Goal: Information Seeking & Learning: Check status

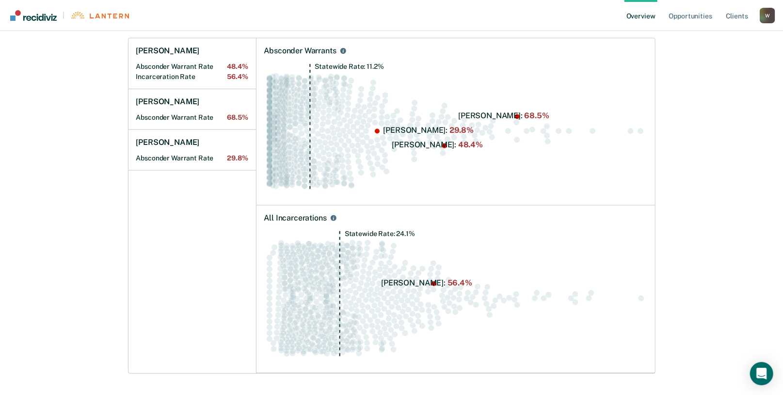
scroll to position [113, 0]
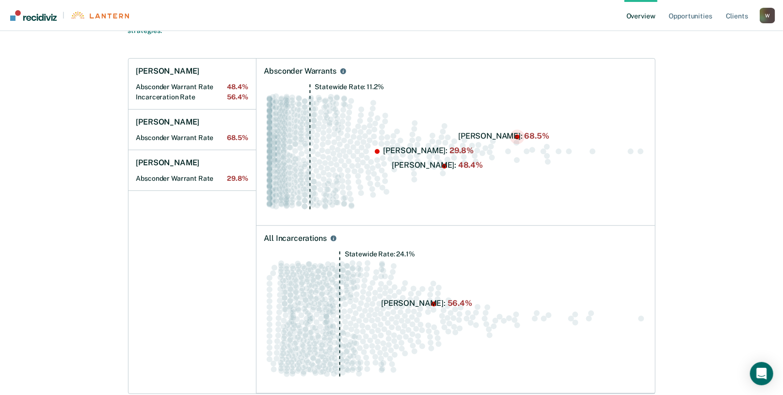
click at [518, 137] on circle "Swarm plot of all absconder warrant rates in the state for ALL caseloads, highl…" at bounding box center [516, 136] width 5 height 5
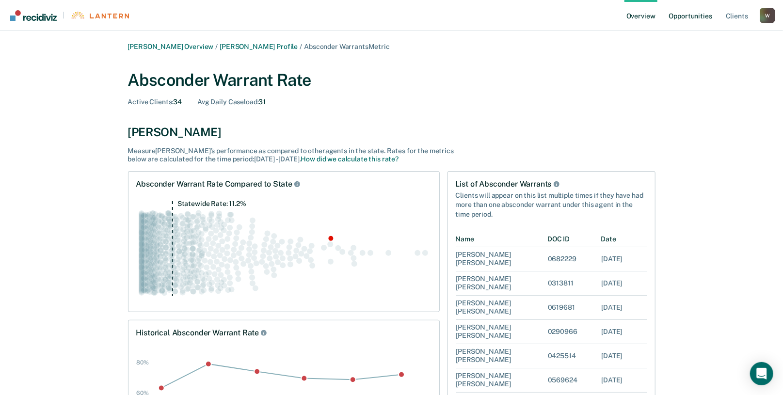
click at [693, 18] on link "Opportunities" at bounding box center [690, 15] width 47 height 31
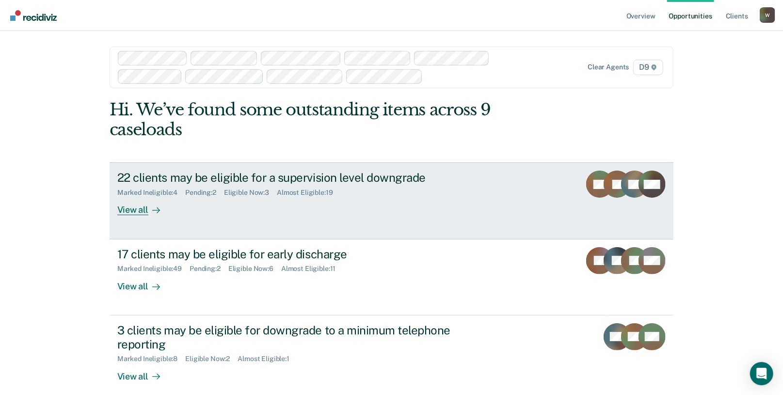
click at [138, 213] on div "View all" at bounding box center [144, 206] width 54 height 19
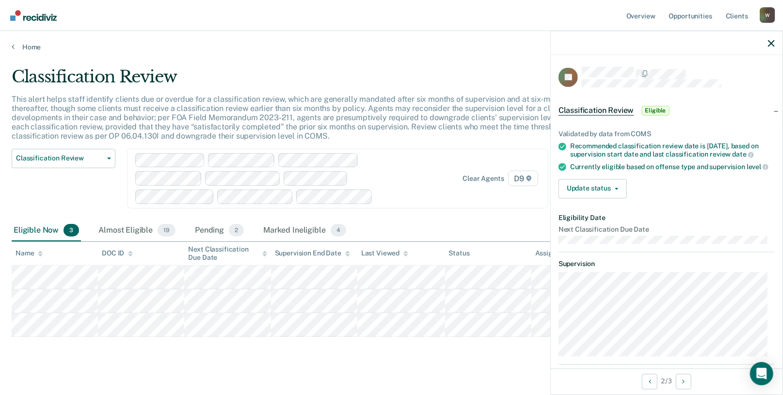
click at [263, 367] on main "Classification Review This alert helps staff identify clients due or overdue fo…" at bounding box center [391, 227] width 783 height 352
click at [22, 46] on link "Home" at bounding box center [391, 47] width 759 height 9
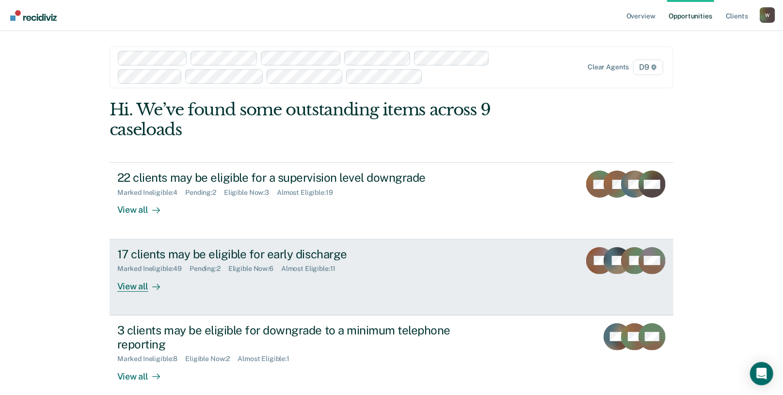
click at [128, 288] on div "View all" at bounding box center [144, 282] width 54 height 19
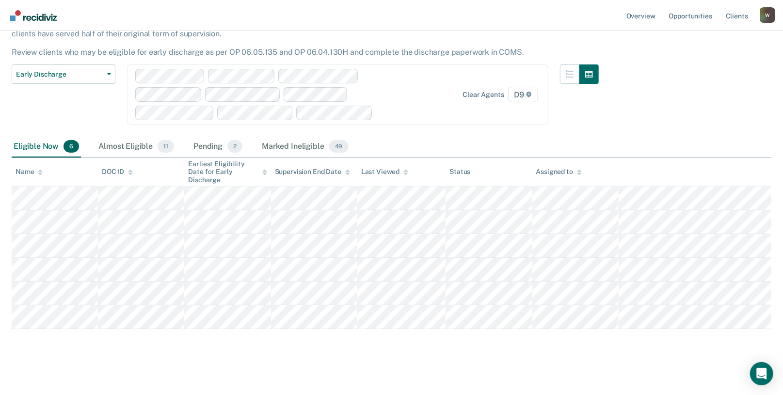
scroll to position [77, 0]
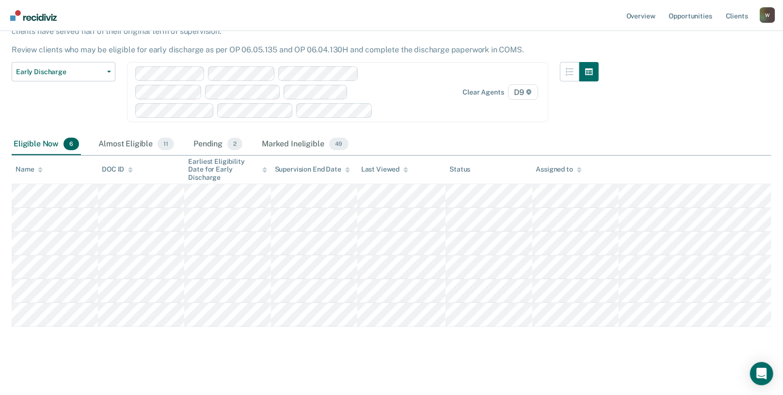
click at [7, 363] on main "Early Discharge Early Discharge is the termination of the period of probation o…" at bounding box center [391, 183] width 783 height 419
click at [284, 146] on div "Marked Ineligible 49" at bounding box center [305, 144] width 90 height 21
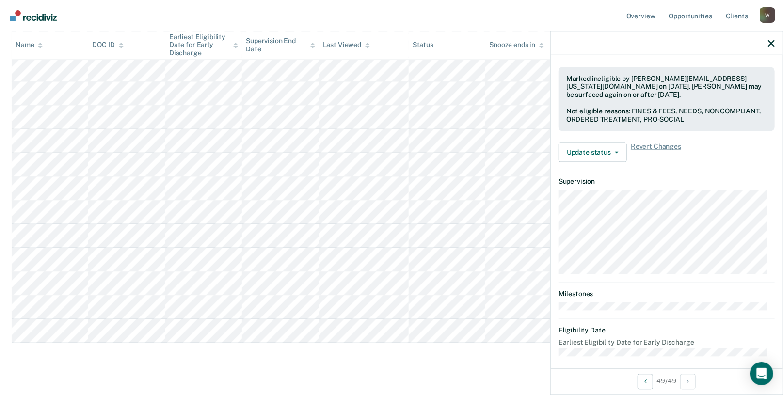
scroll to position [332, 0]
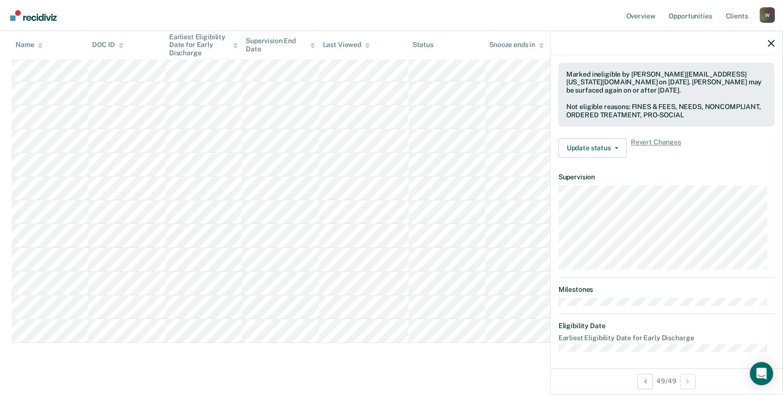
click at [770, 42] on icon "button" at bounding box center [770, 43] width 7 height 7
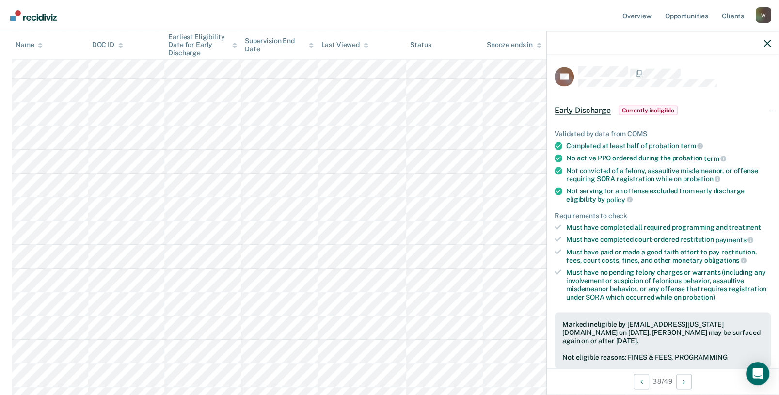
scroll to position [823, 0]
click at [767, 40] on icon "button" at bounding box center [767, 43] width 7 height 7
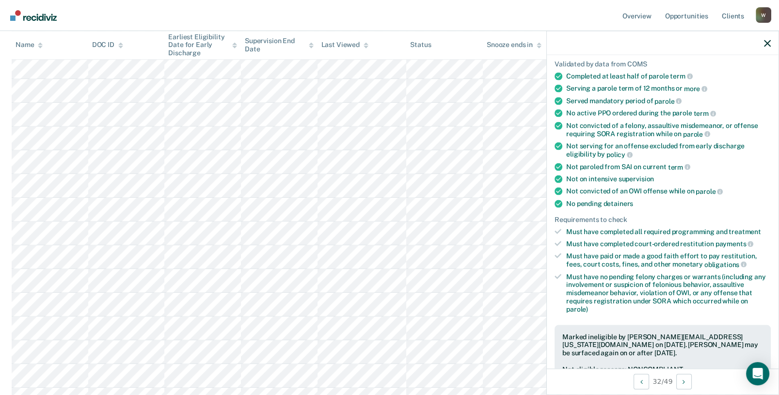
scroll to position [0, 0]
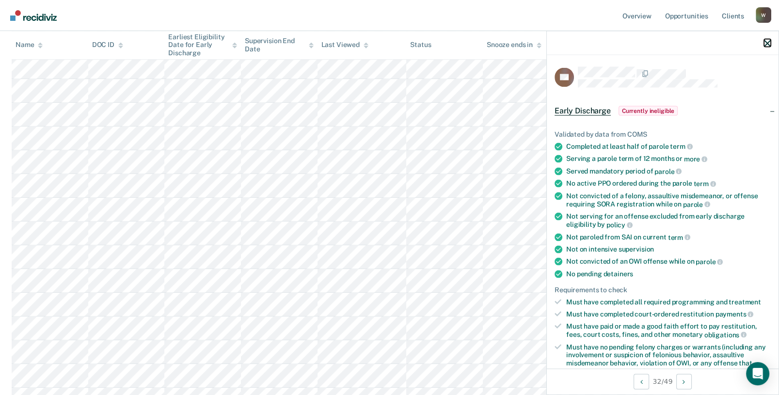
click at [764, 43] on icon "button" at bounding box center [767, 43] width 7 height 7
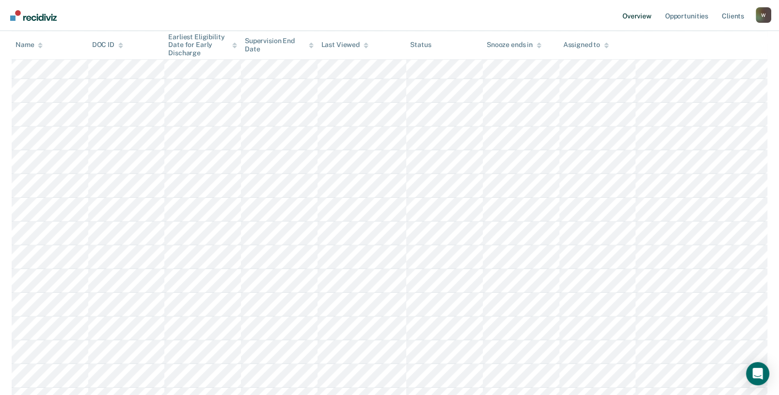
click at [636, 18] on link "Overview" at bounding box center [636, 15] width 33 height 31
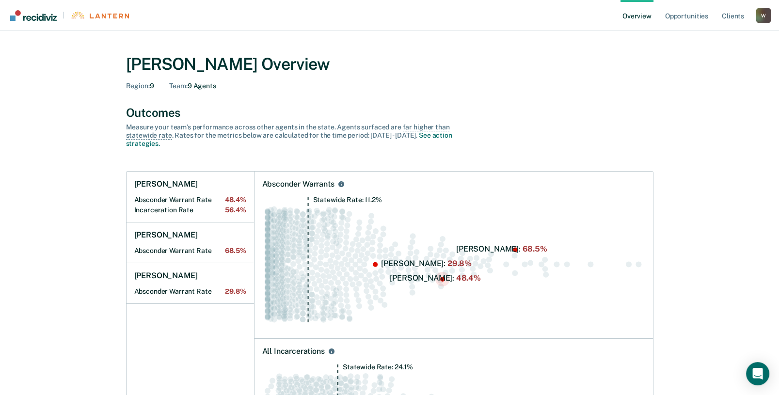
click at [439, 279] on circle "Swarm plot of all absconder warrant rates in the state for ALL caseloads, highl…" at bounding box center [441, 279] width 5 height 5
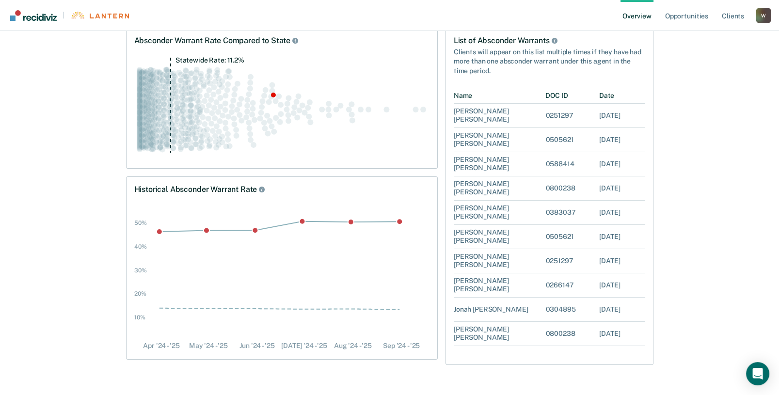
click at [636, 18] on link "Overview" at bounding box center [636, 15] width 33 height 31
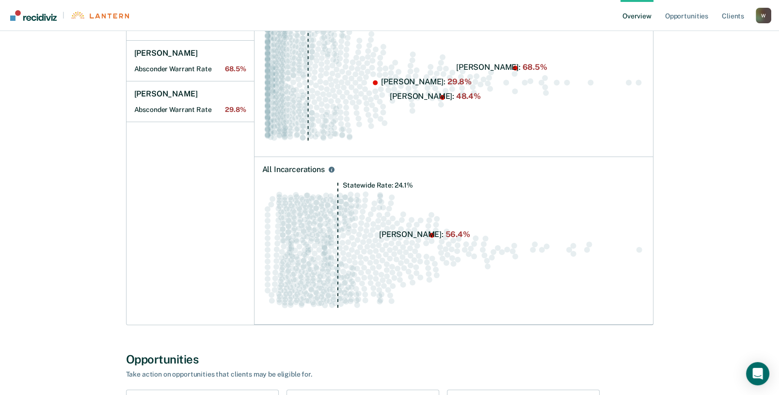
scroll to position [183, 0]
click at [431, 233] on circle "Swarm plot of all incarceration rates in the state for ALL caseloads, highlight…" at bounding box center [431, 234] width 5 height 5
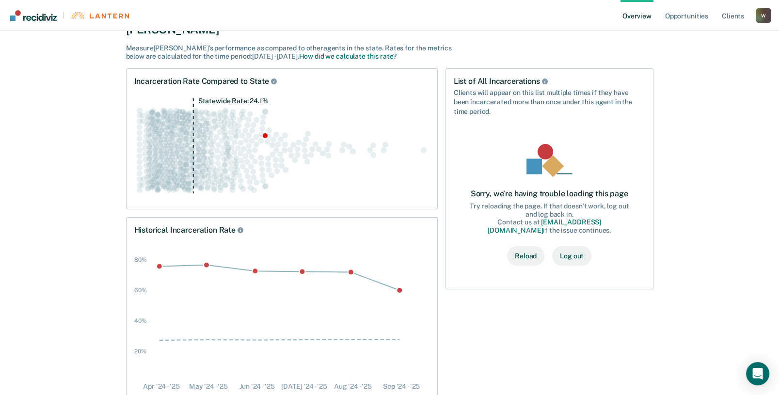
scroll to position [138, 0]
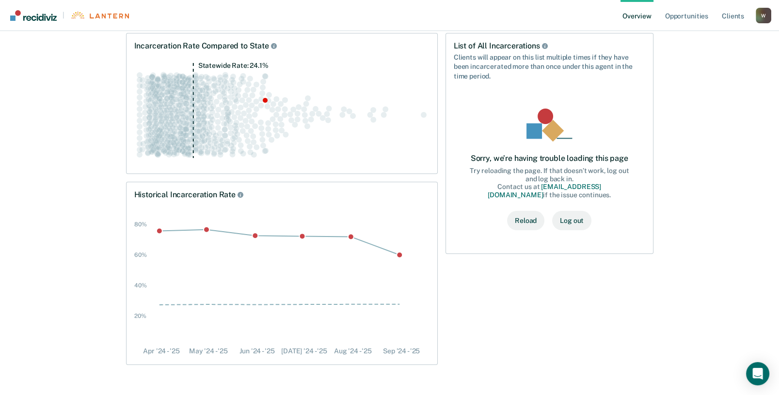
click at [530, 218] on button "Reload" at bounding box center [525, 220] width 37 height 19
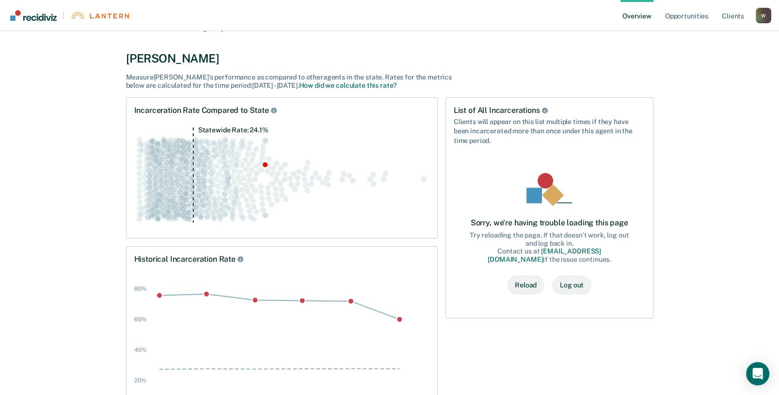
scroll to position [78, 0]
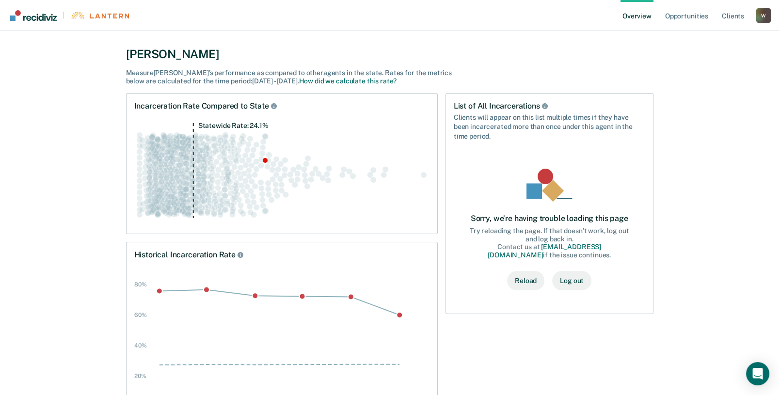
click at [264, 160] on circle "Swarm plot of all incarceration rates in the state for ALL caseloads, highlight…" at bounding box center [265, 160] width 5 height 5
click at [347, 160] on icon "Statewide Rate: 24.1%" at bounding box center [281, 175] width 295 height 104
click at [434, 130] on div "Incarceration Rate Compared to State Statewide Rate: 24.1%" at bounding box center [282, 163] width 312 height 141
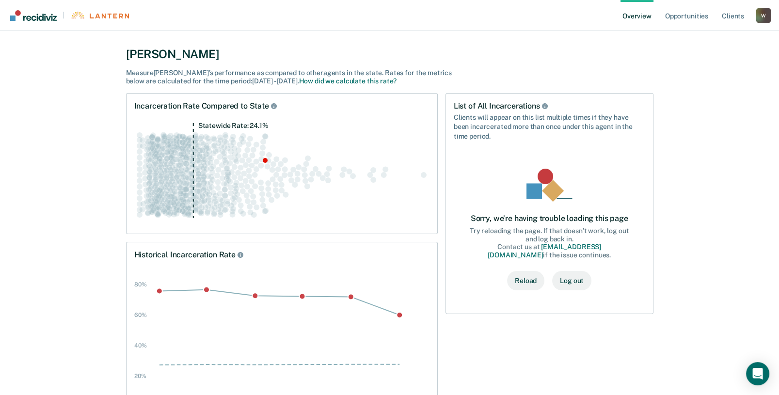
click at [524, 284] on button "Reload" at bounding box center [525, 280] width 37 height 19
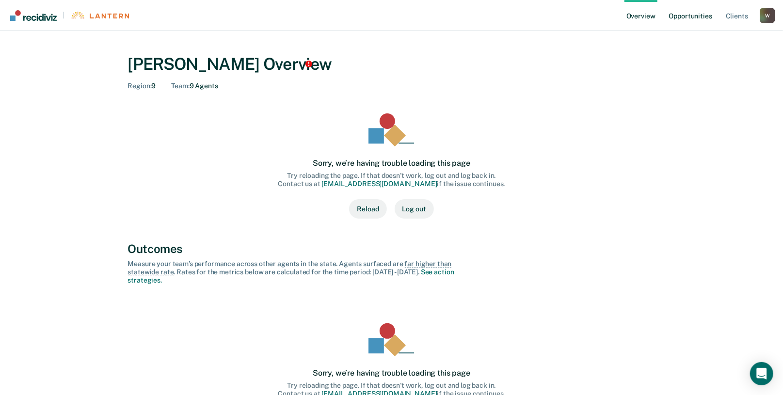
click at [694, 18] on link "Opportunities" at bounding box center [690, 15] width 47 height 31
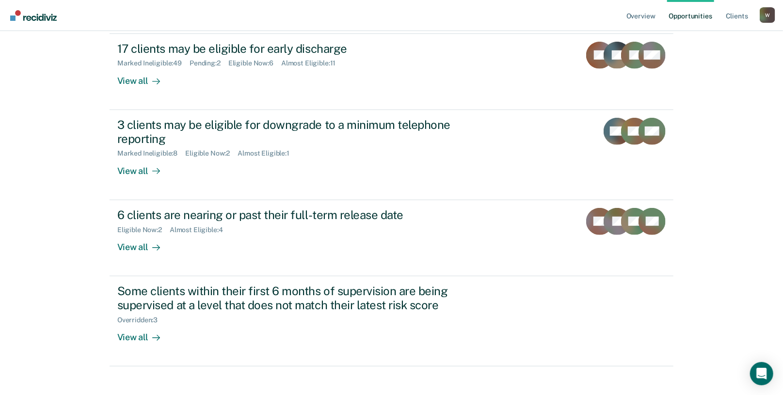
scroll to position [215, 0]
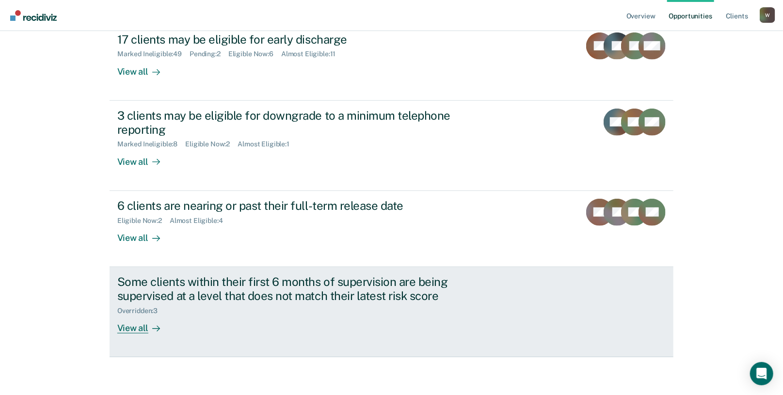
click at [130, 329] on div "View all" at bounding box center [144, 323] width 54 height 19
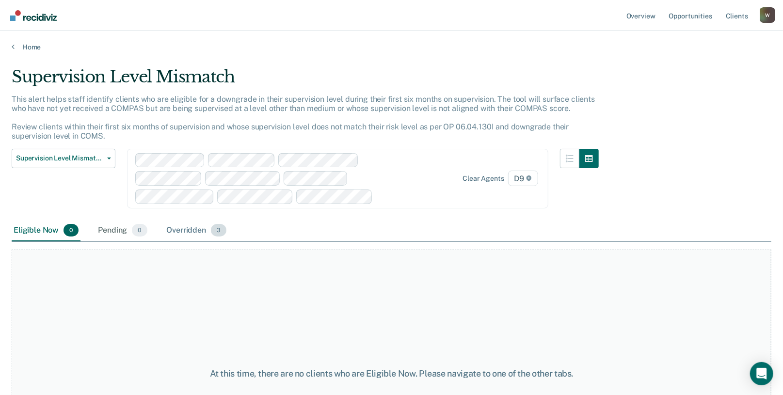
click at [184, 224] on div "Overridden 3" at bounding box center [197, 230] width 64 height 21
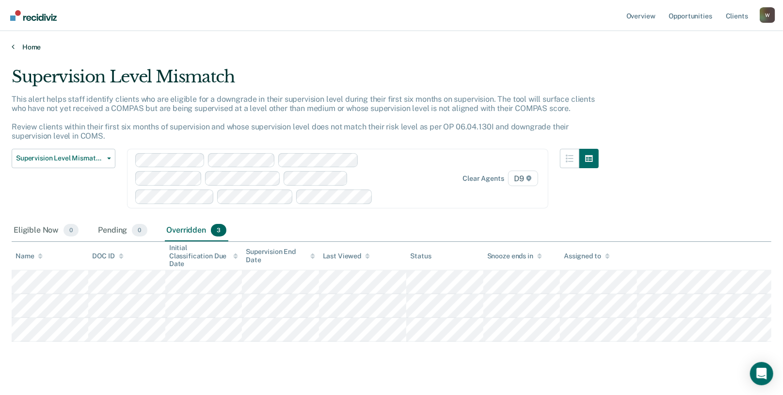
click at [28, 47] on link "Home" at bounding box center [391, 47] width 759 height 9
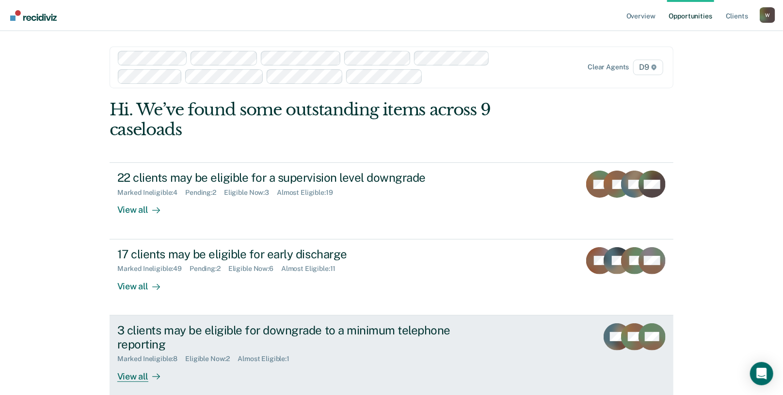
click at [140, 376] on div "View all" at bounding box center [144, 372] width 54 height 19
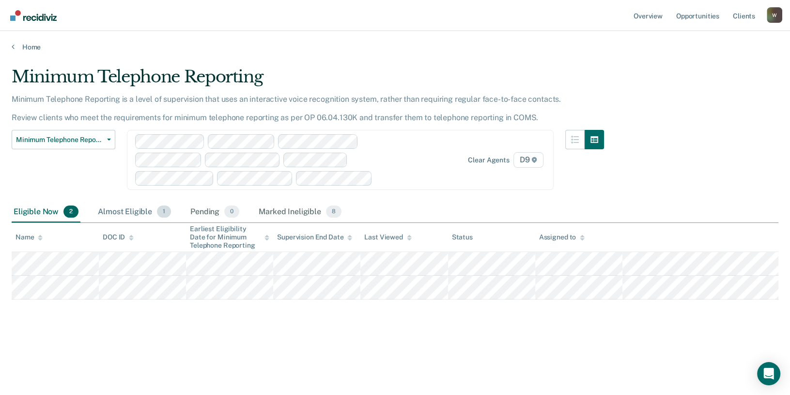
click at [138, 212] on div "Almost Eligible 1" at bounding box center [134, 212] width 77 height 21
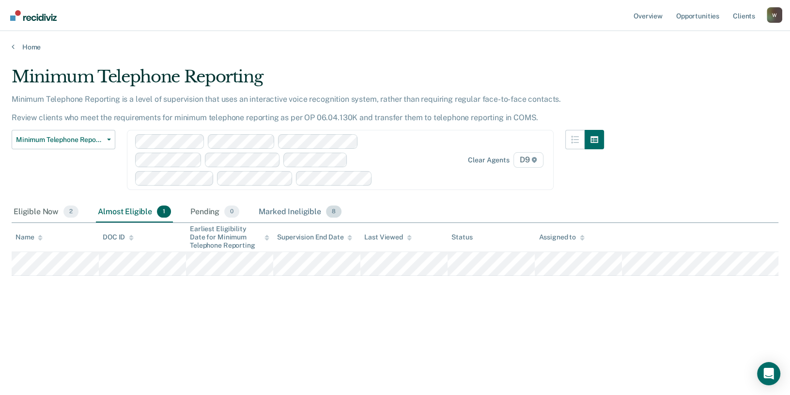
click at [283, 209] on div "Marked Ineligible 8" at bounding box center [300, 212] width 87 height 21
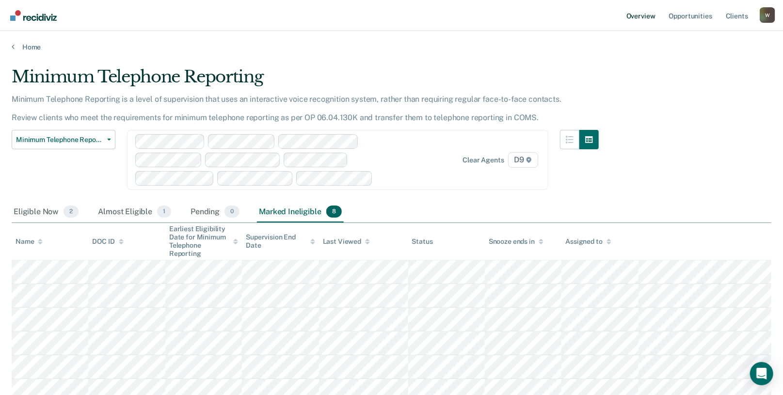
click at [640, 21] on link "Overview" at bounding box center [640, 15] width 33 height 31
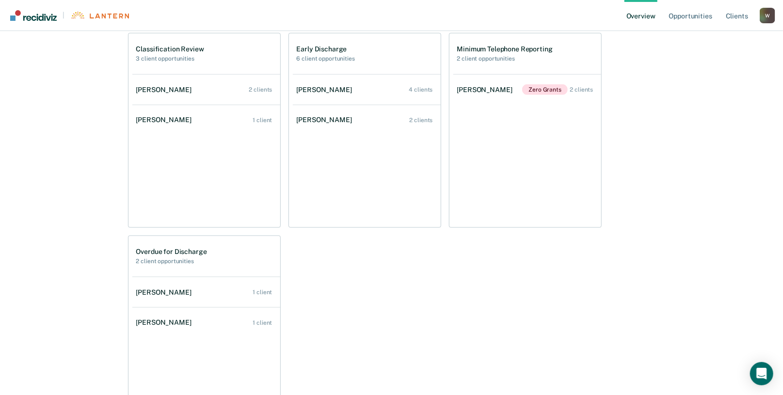
scroll to position [535, 0]
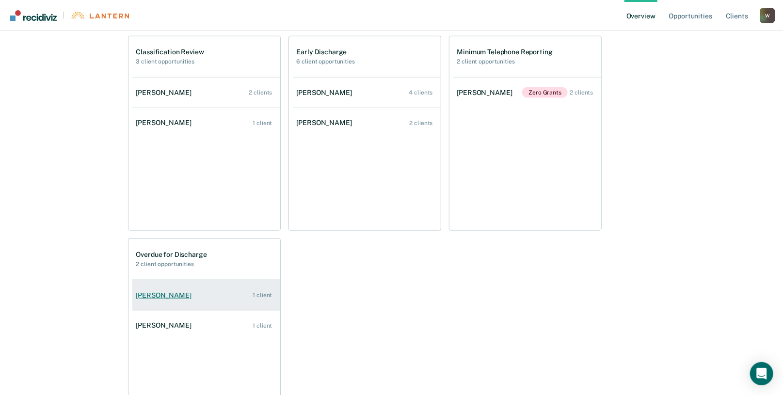
click at [257, 302] on link "[PERSON_NAME] 1 client" at bounding box center [206, 296] width 148 height 28
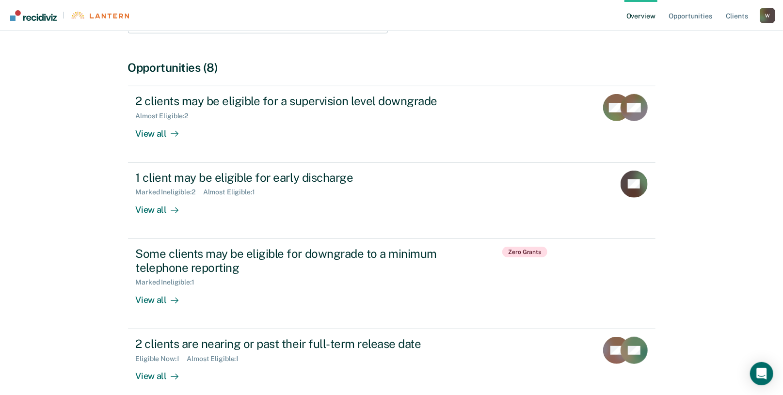
scroll to position [319, 0]
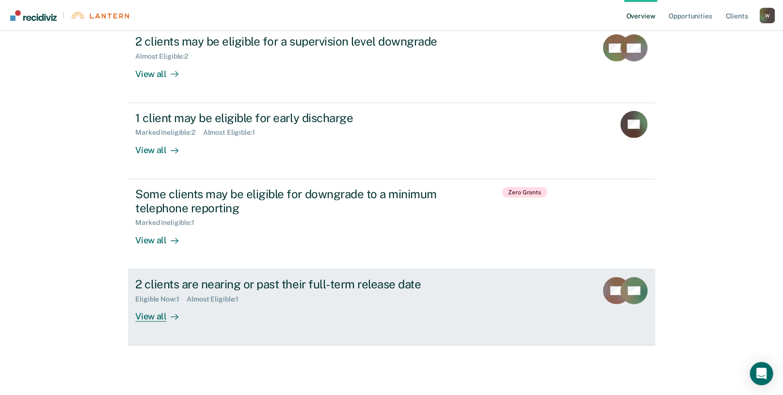
click at [154, 323] on link "2 clients are nearing or past their full-term release date Eligible Now : 1 Alm…" at bounding box center [391, 307] width 527 height 76
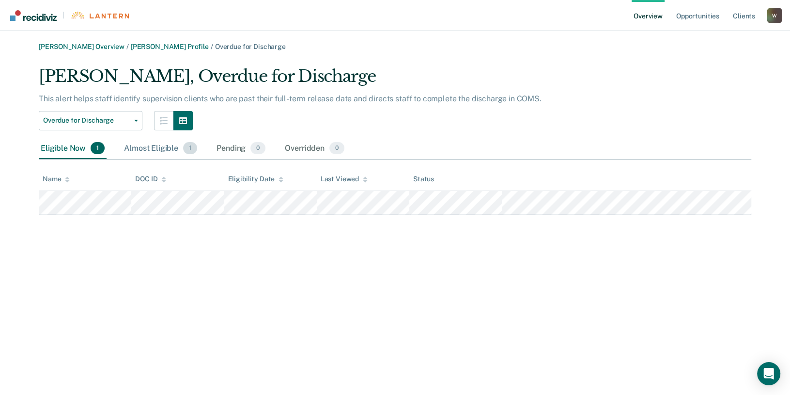
click at [143, 146] on div "Almost Eligible 1" at bounding box center [160, 148] width 77 height 21
click at [62, 146] on div "Eligible Now 1" at bounding box center [73, 148] width 68 height 21
